Goal: Task Accomplishment & Management: Use online tool/utility

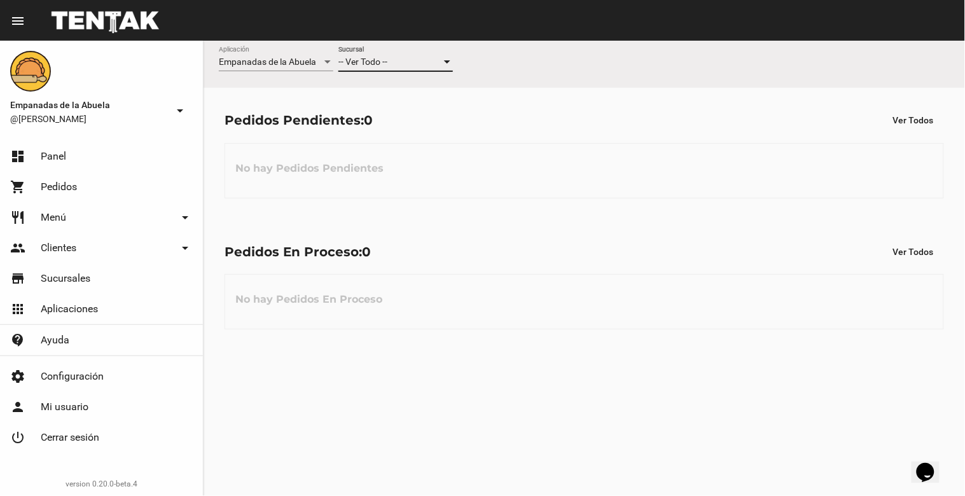
click at [398, 62] on div "-- Ver Todo --" at bounding box center [389, 62] width 103 height 10
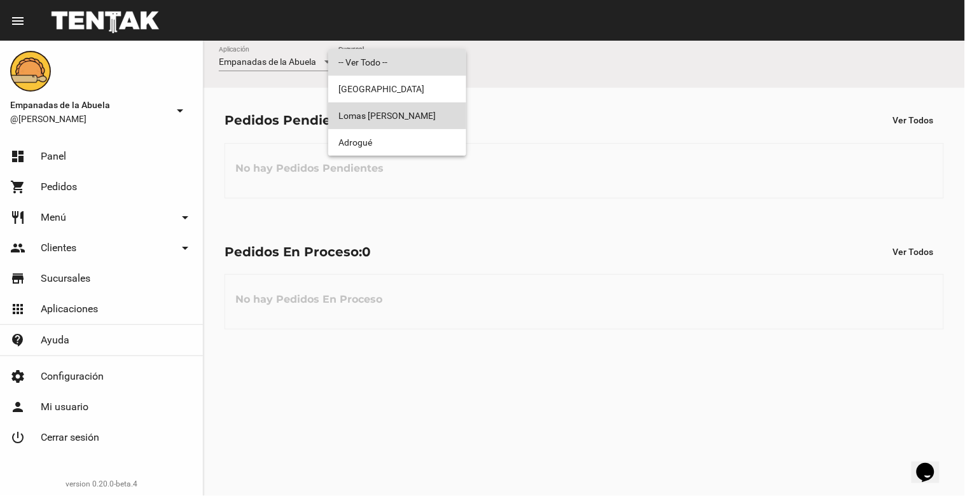
click at [418, 122] on span "Lomas [PERSON_NAME]" at bounding box center [397, 115] width 118 height 27
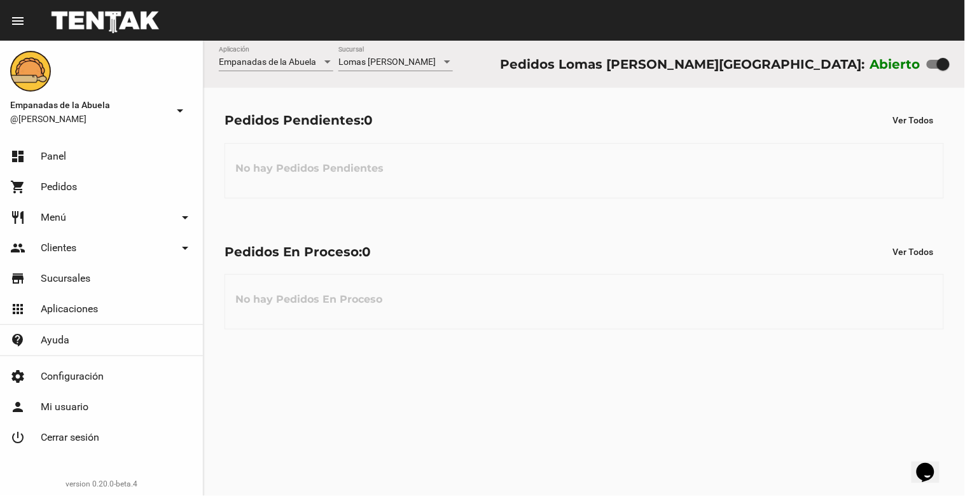
click at [392, 60] on span "Lomas [PERSON_NAME]" at bounding box center [386, 62] width 97 height 10
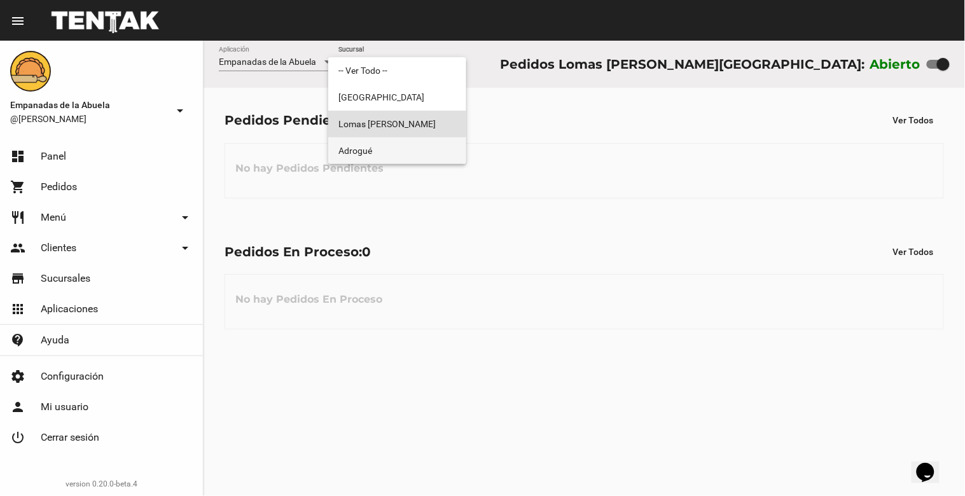
click at [390, 153] on span "Adrogué" at bounding box center [397, 150] width 118 height 27
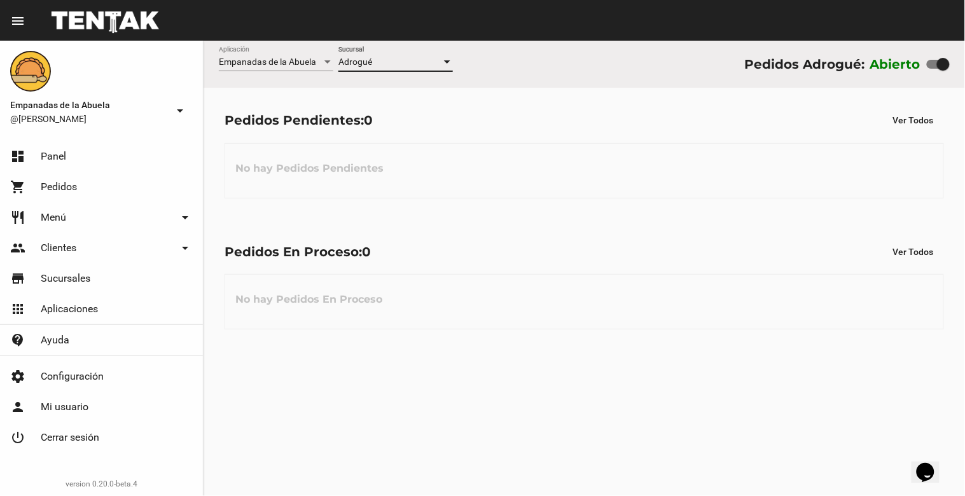
click at [403, 56] on div "Adrogué Sucursal" at bounding box center [395, 58] width 114 height 25
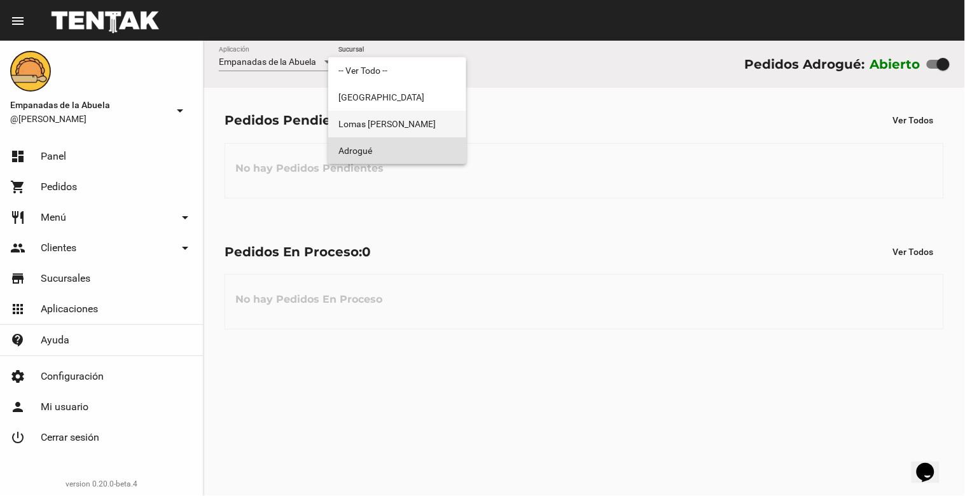
click at [397, 125] on span "Lomas [PERSON_NAME]" at bounding box center [397, 124] width 118 height 27
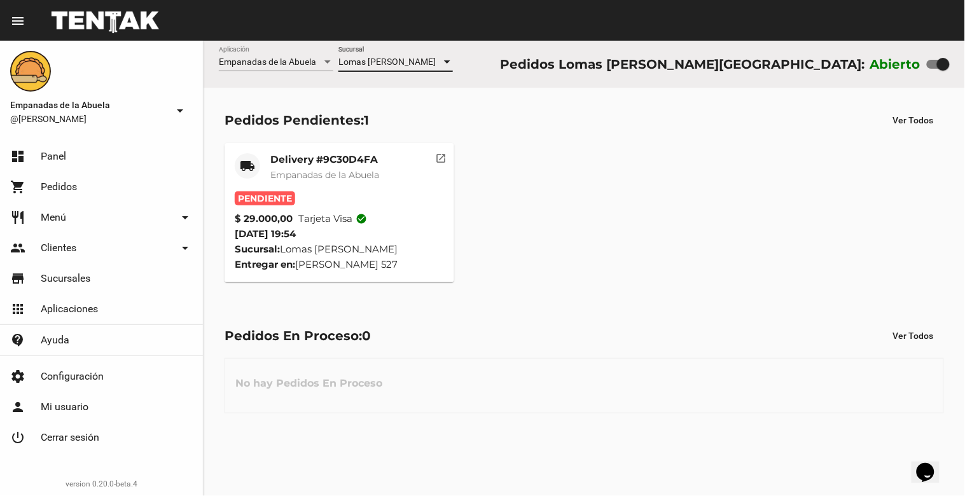
click at [310, 175] on span "Empanadas de la Abuela" at bounding box center [324, 174] width 109 height 11
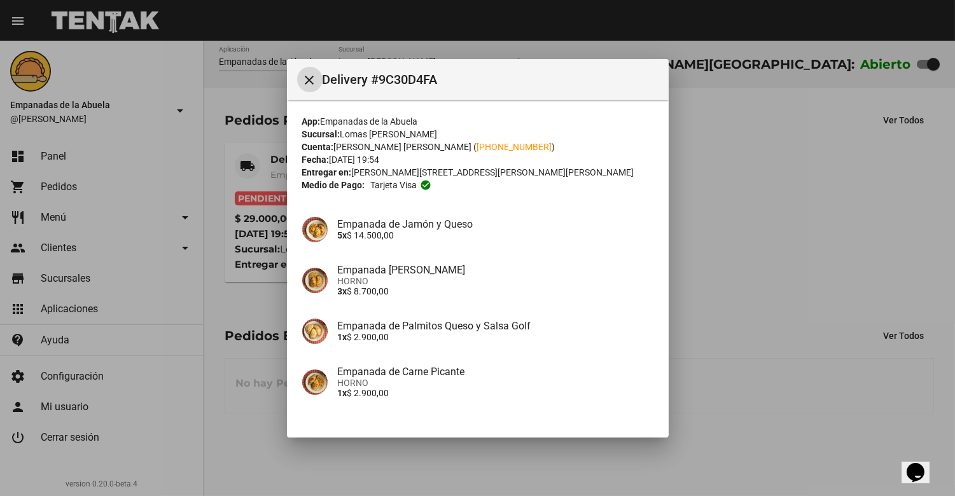
scroll to position [88, 0]
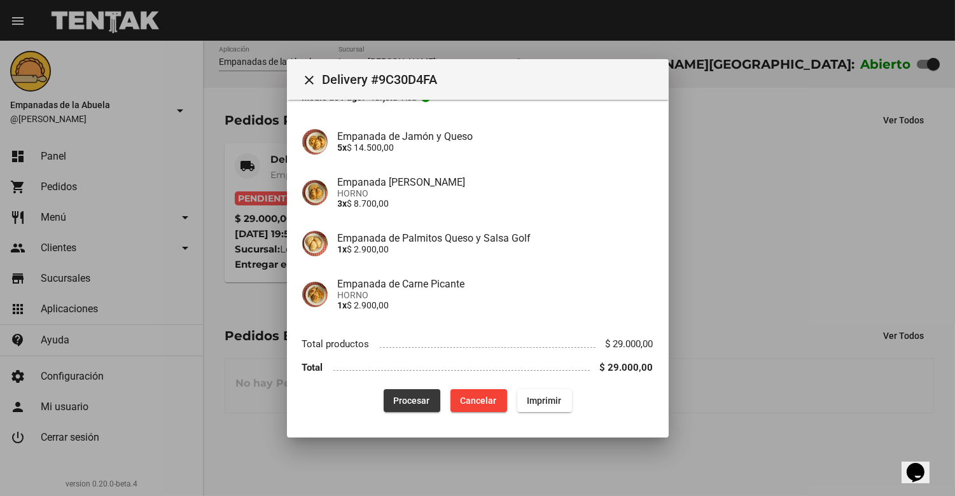
click at [404, 399] on span "Procesar" at bounding box center [412, 401] width 36 height 10
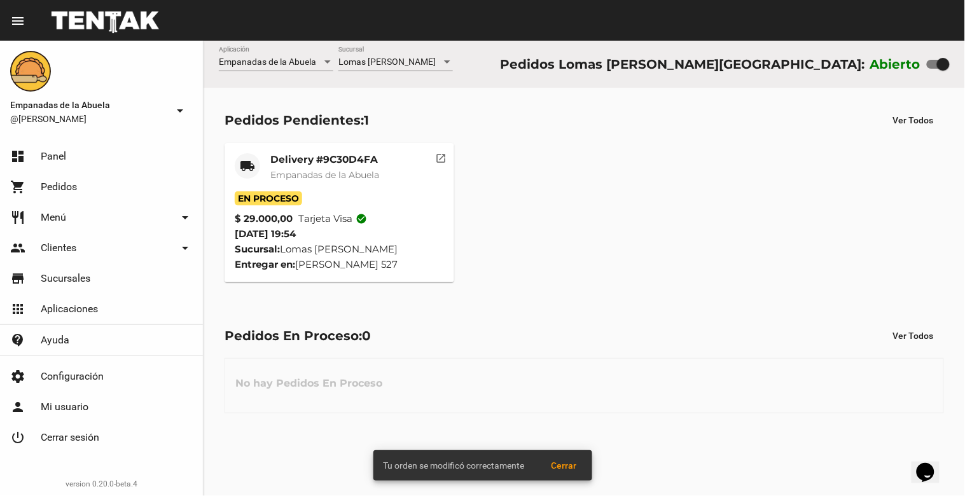
click at [300, 169] on span "Empanadas de la Abuela" at bounding box center [324, 174] width 109 height 11
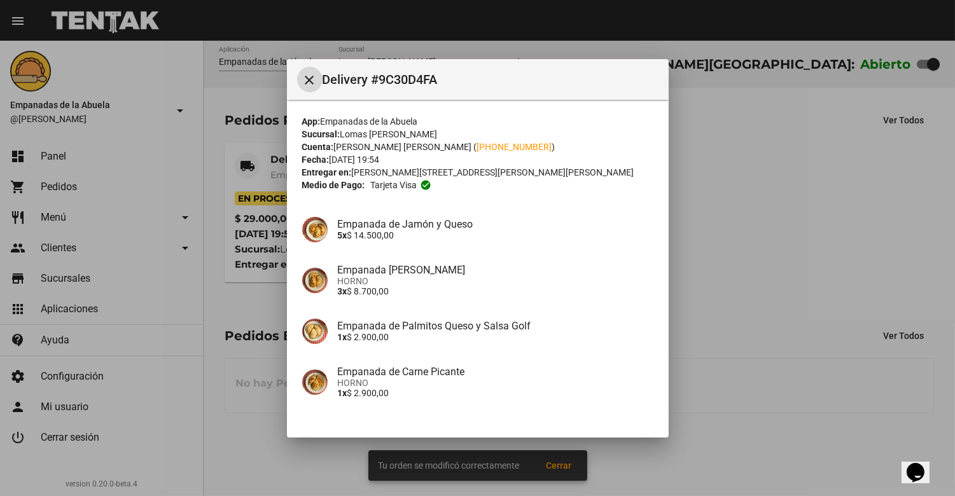
scroll to position [88, 0]
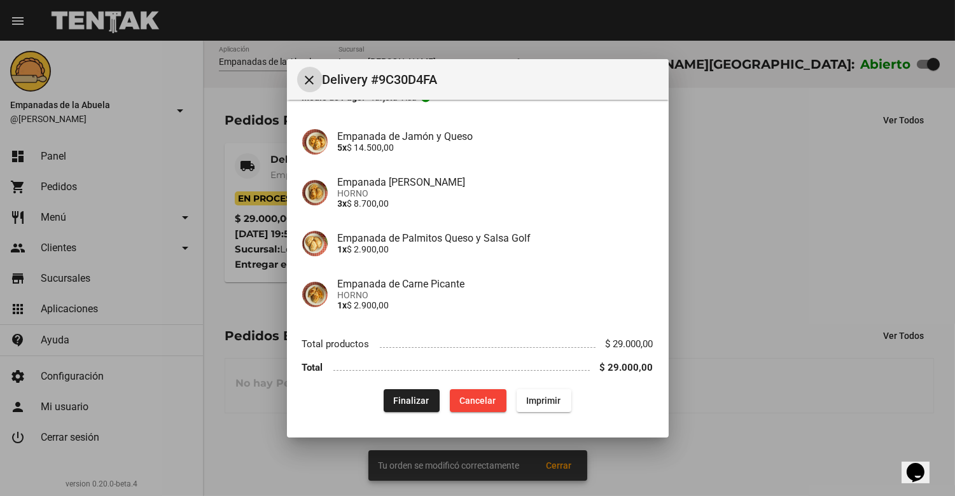
click at [548, 398] on span "Imprimir" at bounding box center [544, 401] width 34 height 10
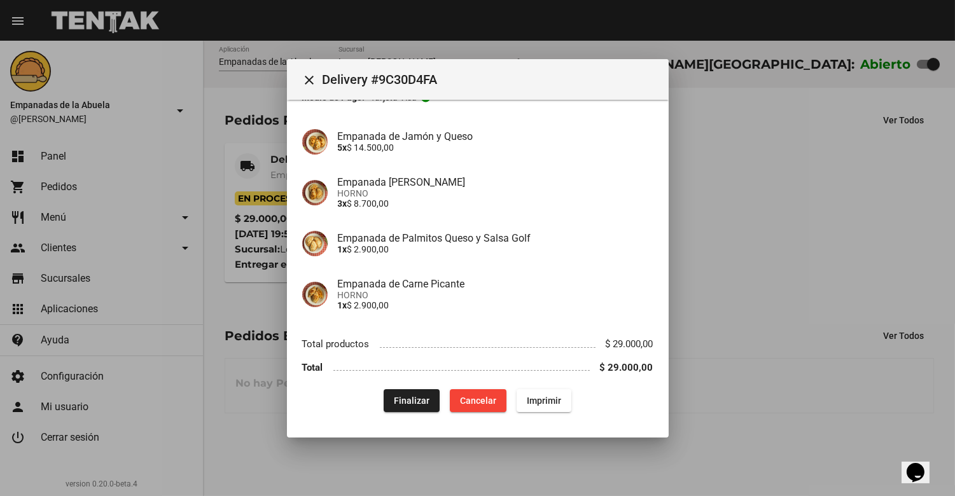
click at [312, 81] on mat-icon "close" at bounding box center [309, 79] width 15 height 15
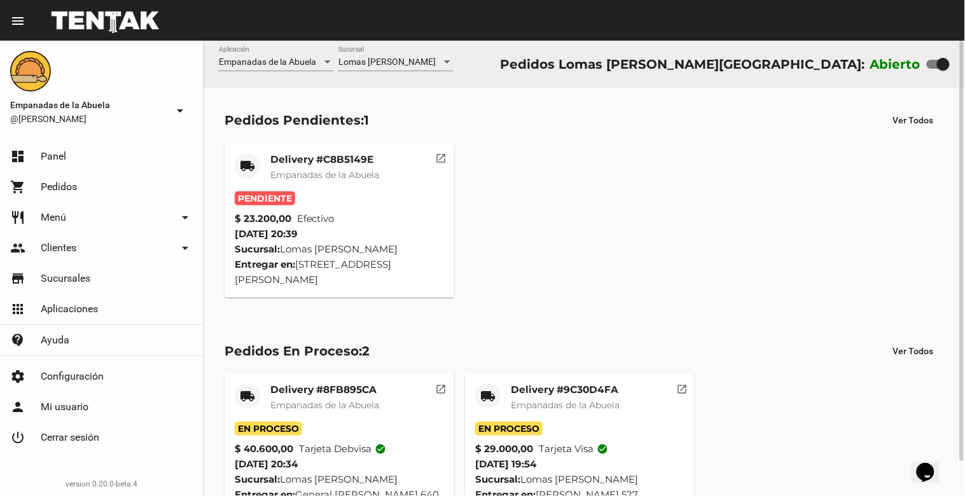
click at [320, 172] on span "Empanadas de la Abuela" at bounding box center [324, 174] width 109 height 11
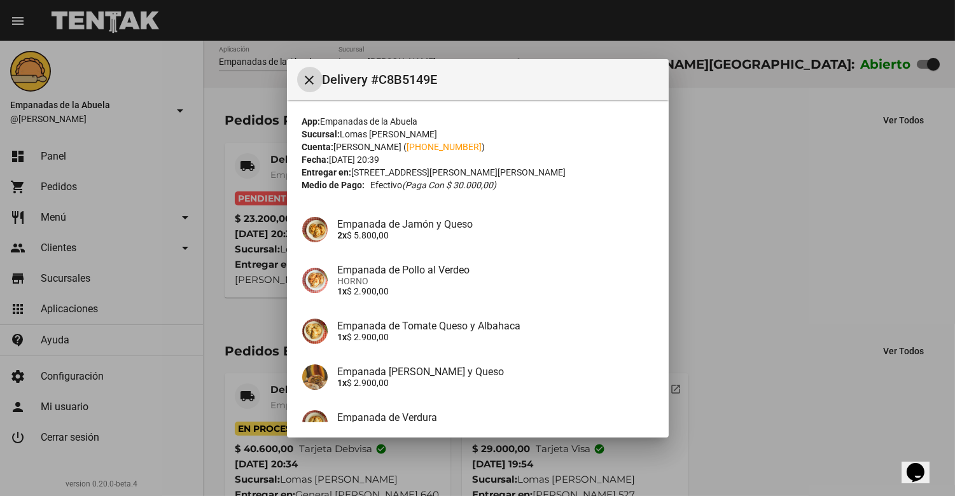
scroll to position [215, 0]
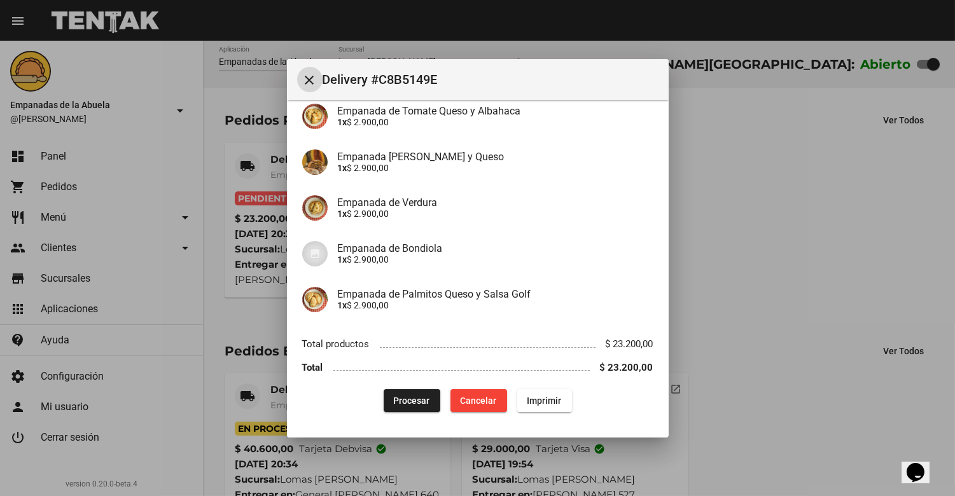
click at [402, 392] on button "Procesar" at bounding box center [411, 400] width 57 height 23
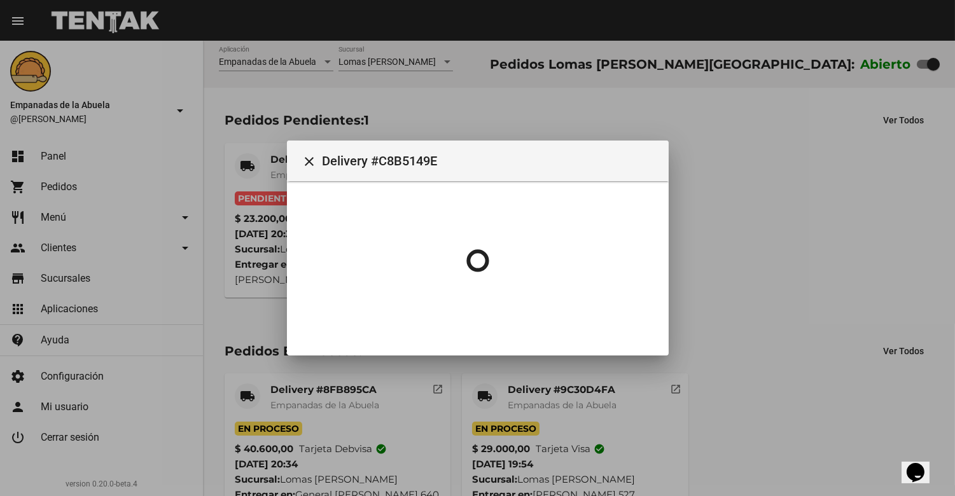
scroll to position [0, 0]
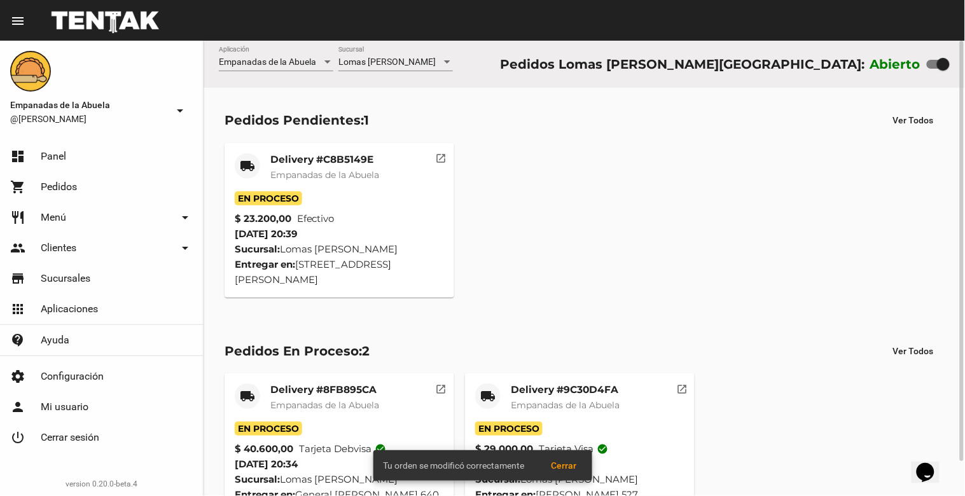
click at [326, 159] on mat-card-title "Delivery #C8B5149E" at bounding box center [324, 159] width 109 height 13
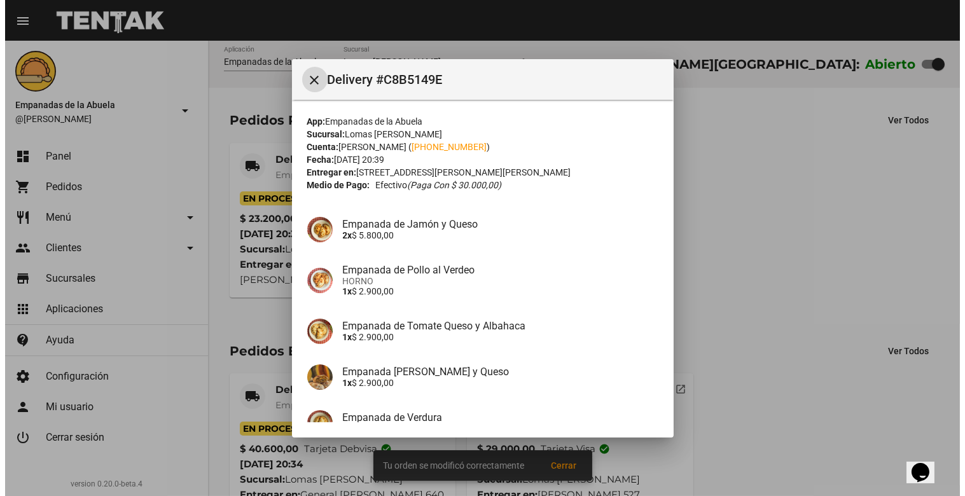
scroll to position [215, 0]
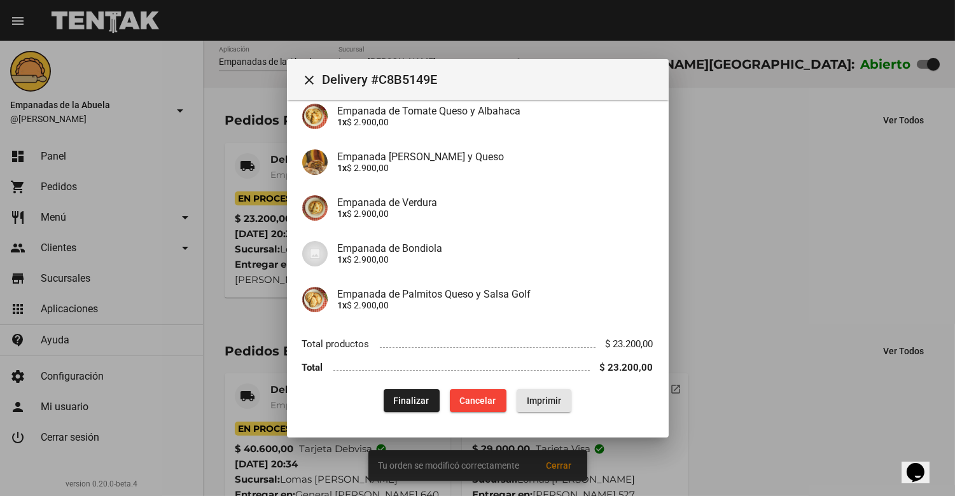
click at [542, 398] on span "Imprimir" at bounding box center [544, 401] width 34 height 10
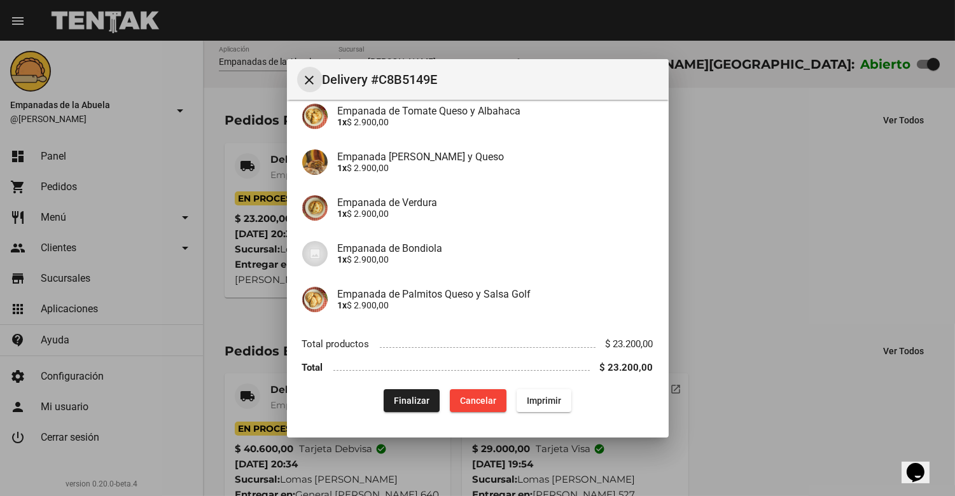
click at [310, 81] on mat-icon "close" at bounding box center [309, 79] width 15 height 15
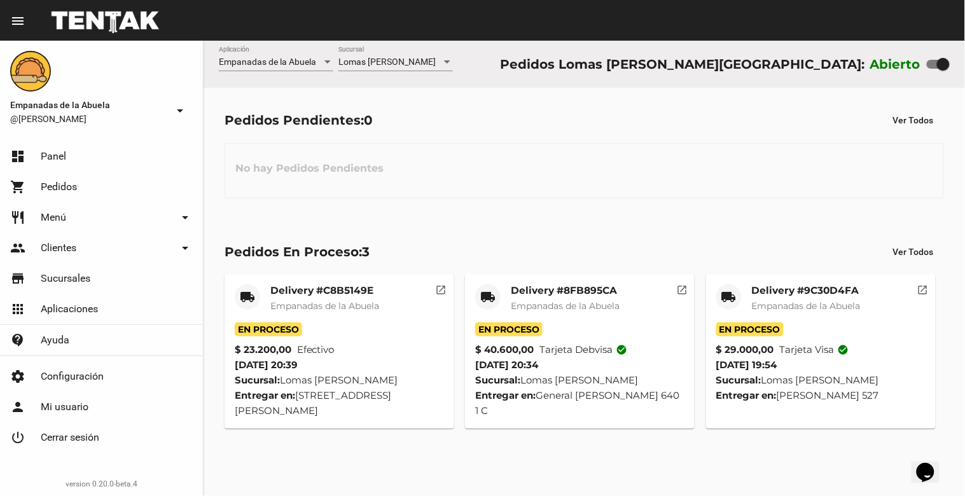
click at [411, 61] on div "Lomas [PERSON_NAME]" at bounding box center [389, 62] width 103 height 10
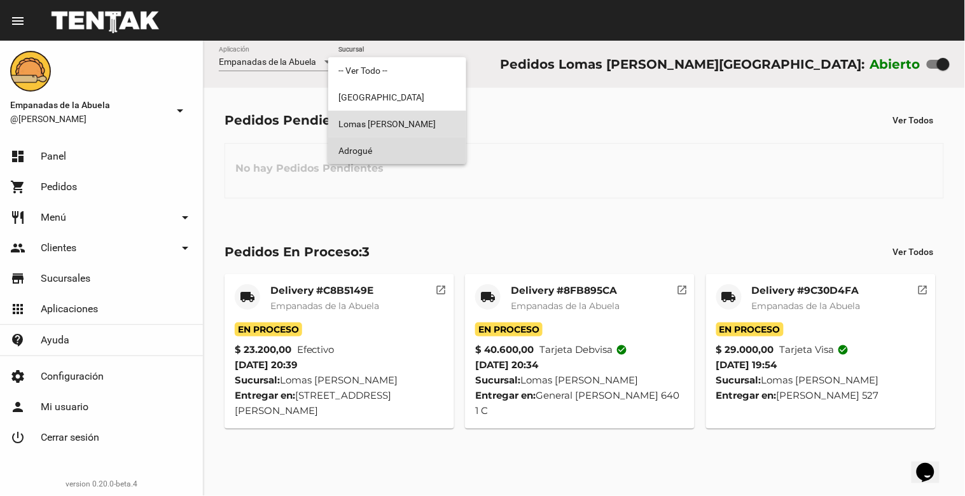
click at [397, 151] on span "Adrogué" at bounding box center [397, 150] width 118 height 27
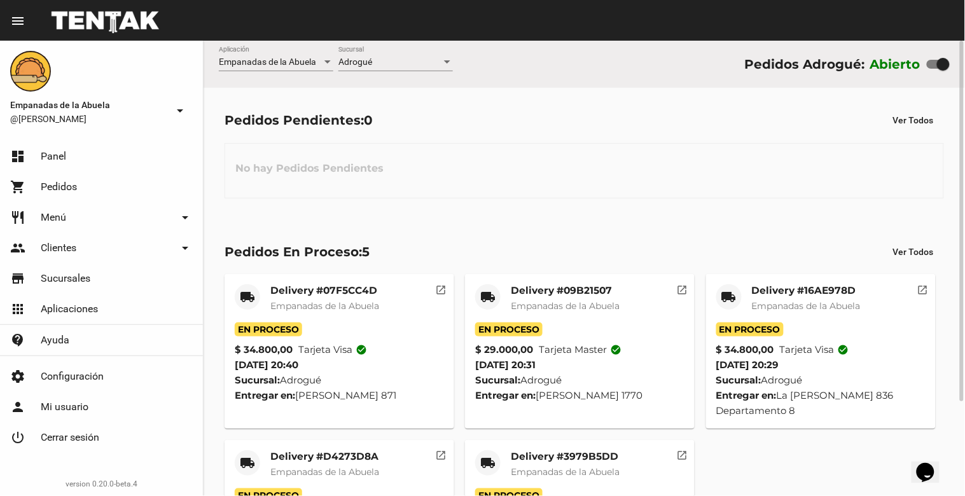
click at [403, 55] on div "Adrogué Sucursal" at bounding box center [395, 58] width 114 height 25
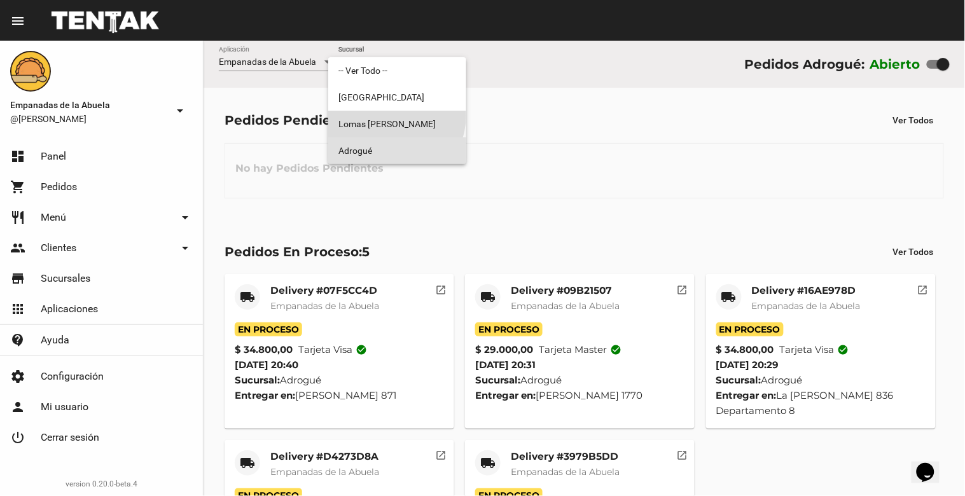
click at [390, 116] on span "Lomas [PERSON_NAME]" at bounding box center [397, 124] width 118 height 27
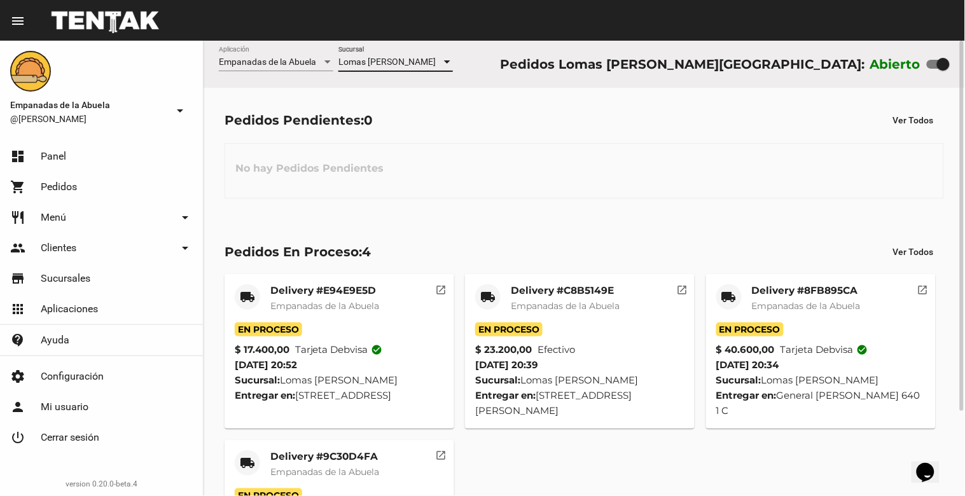
scroll to position [104, 0]
